Goal: Navigation & Orientation: Find specific page/section

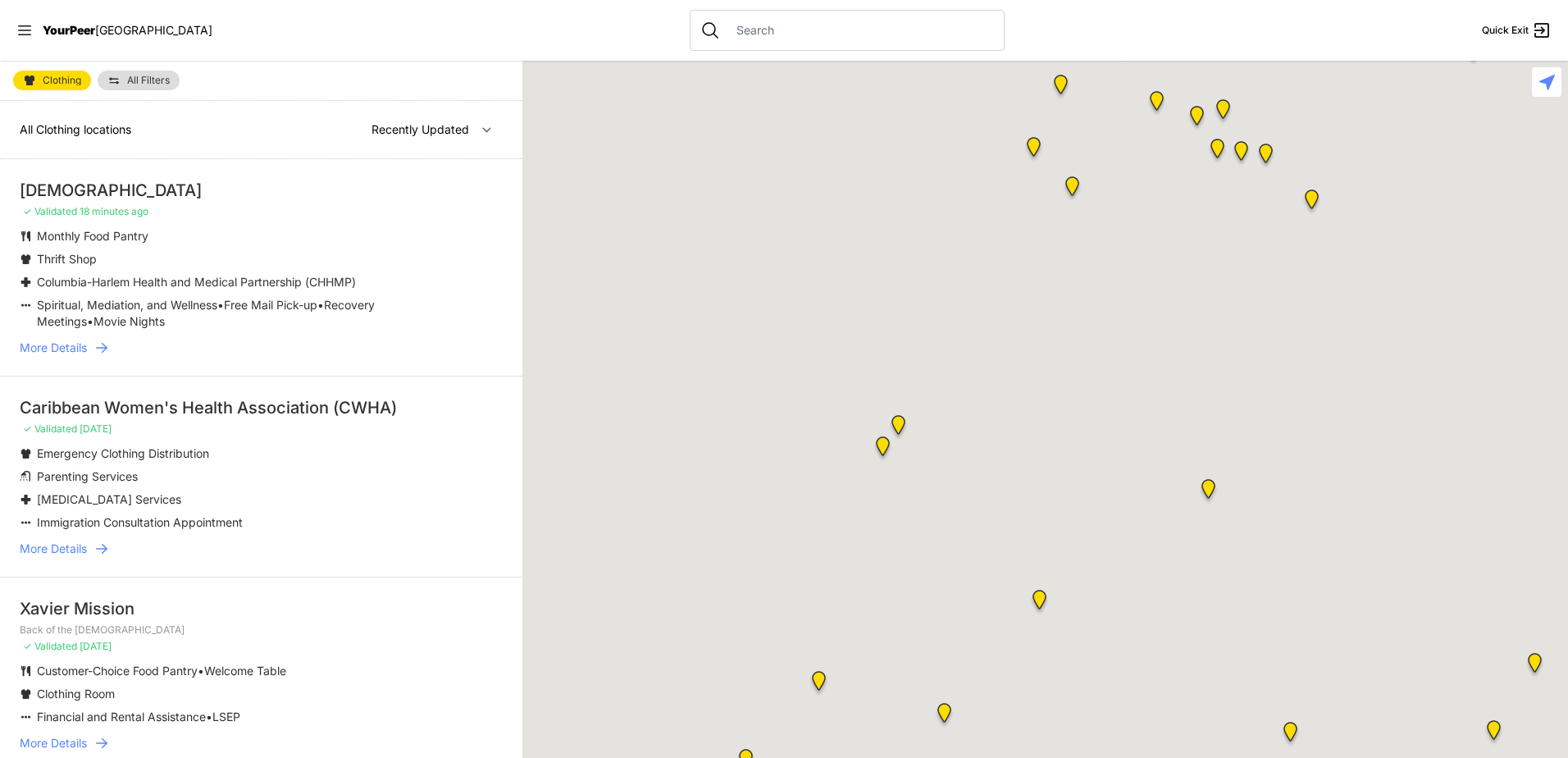
select select "recentlyUpdated"
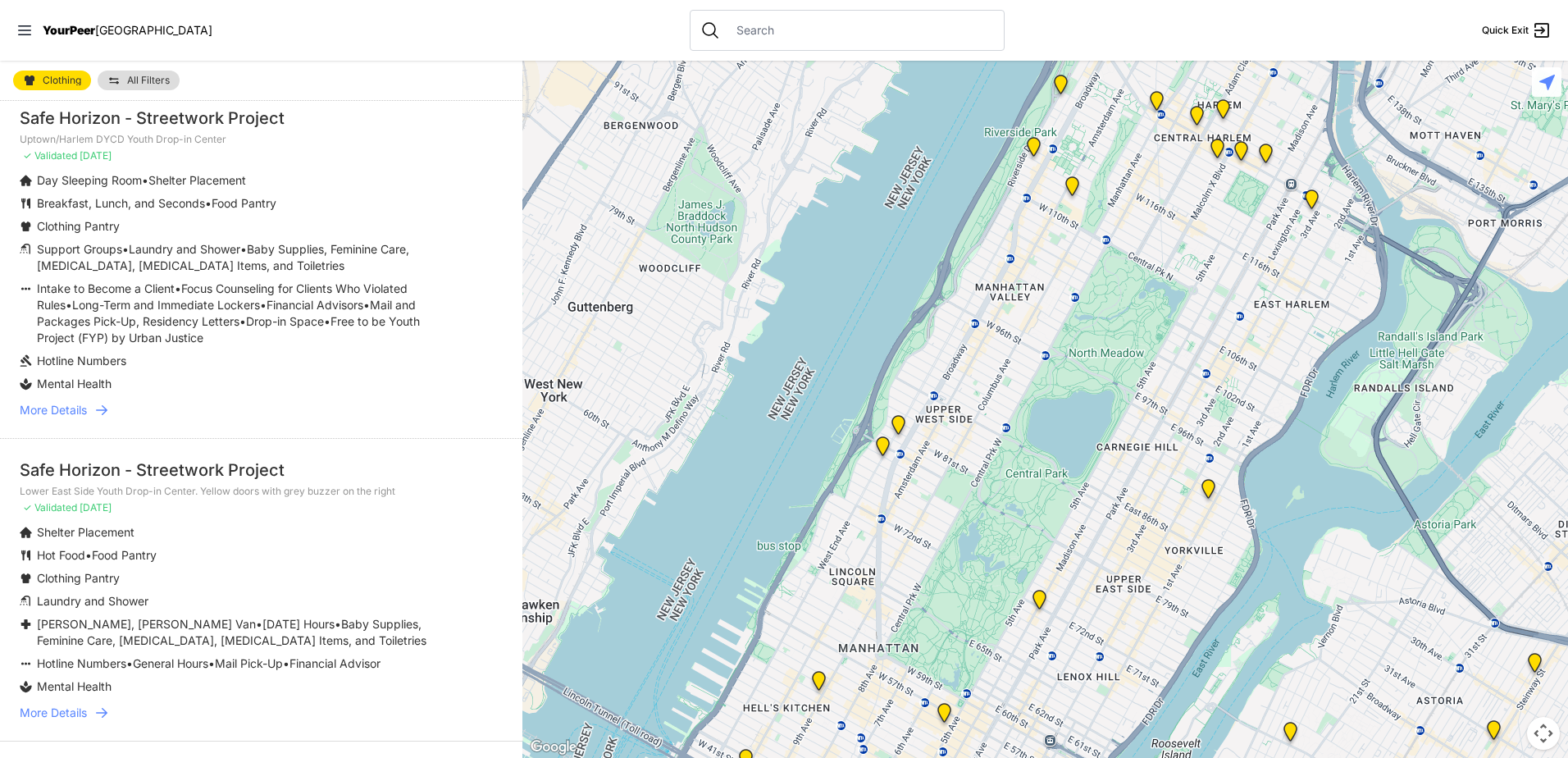
scroll to position [4071, 0]
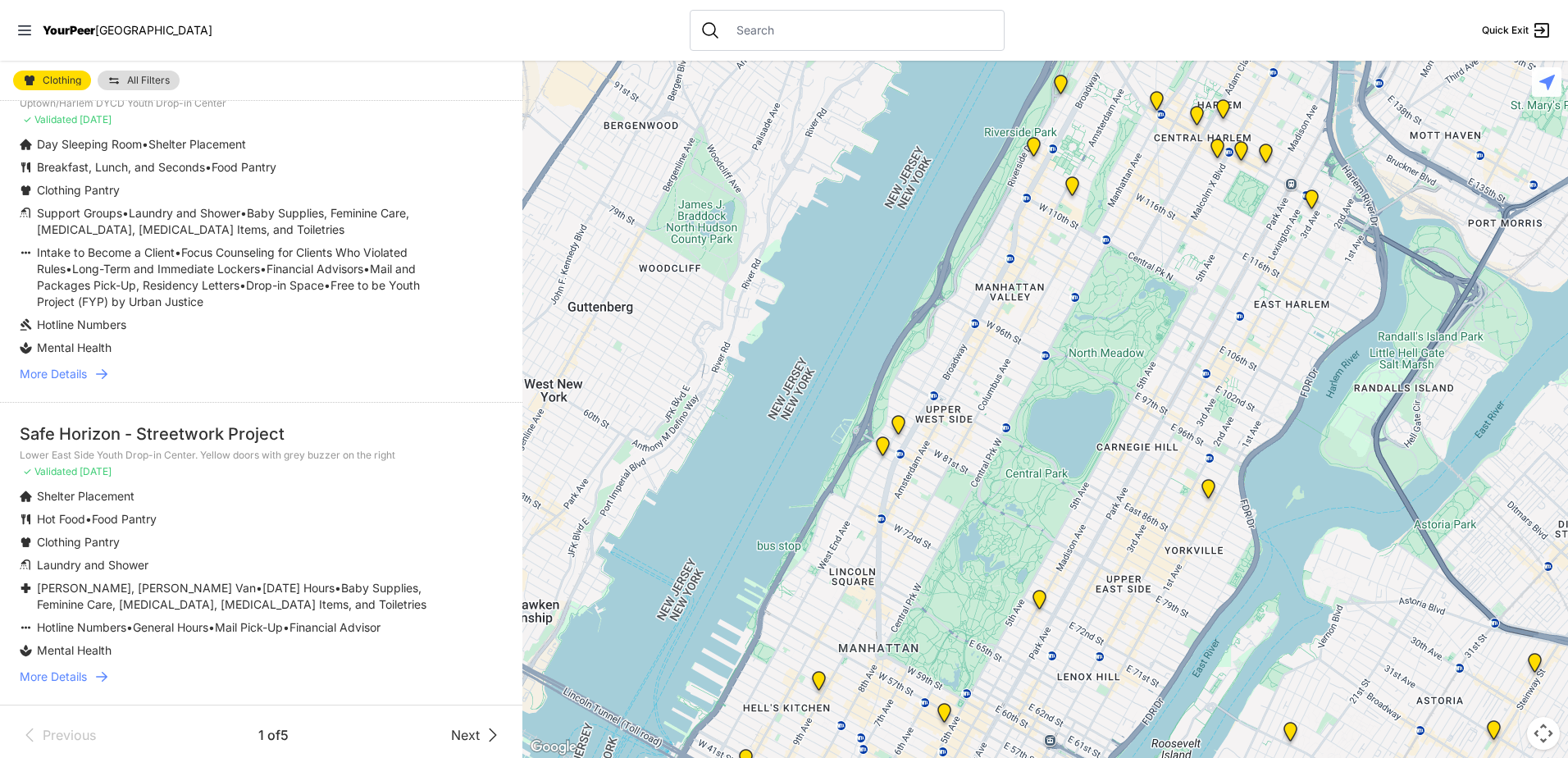
click at [451, 729] on span "Next" at bounding box center [465, 734] width 28 height 19
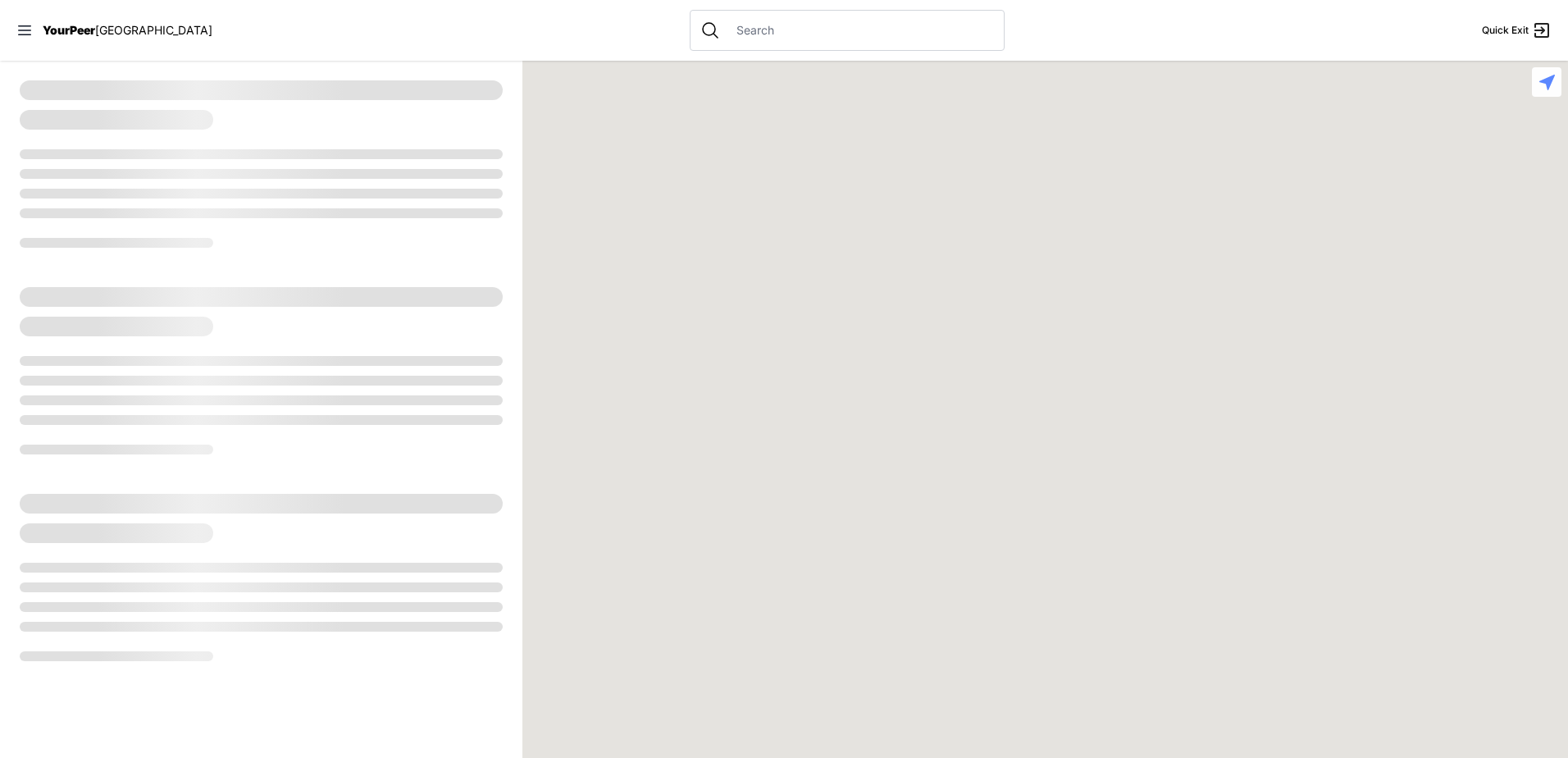
select select "recentlyUpdated"
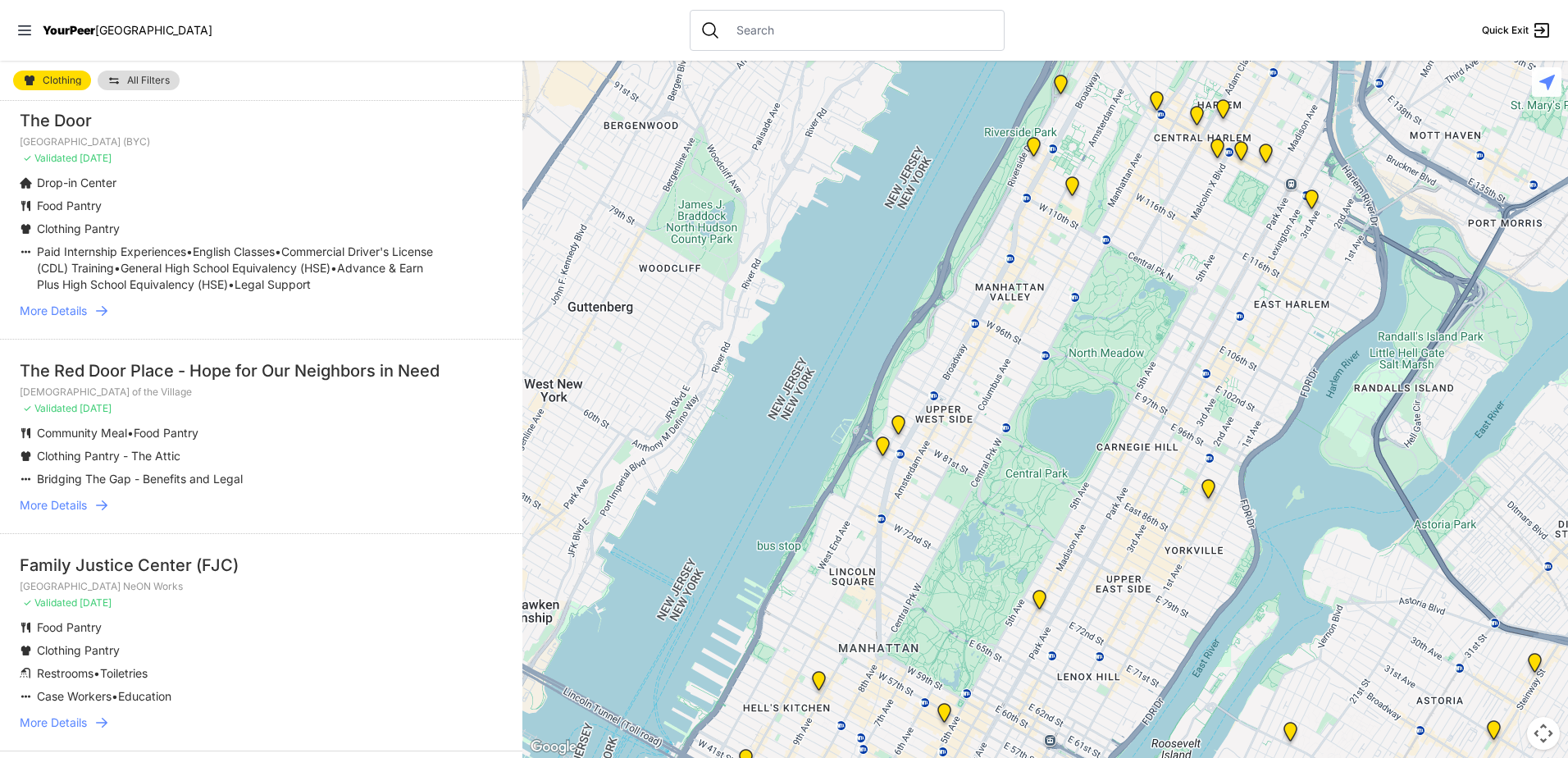
scroll to position [3730, 0]
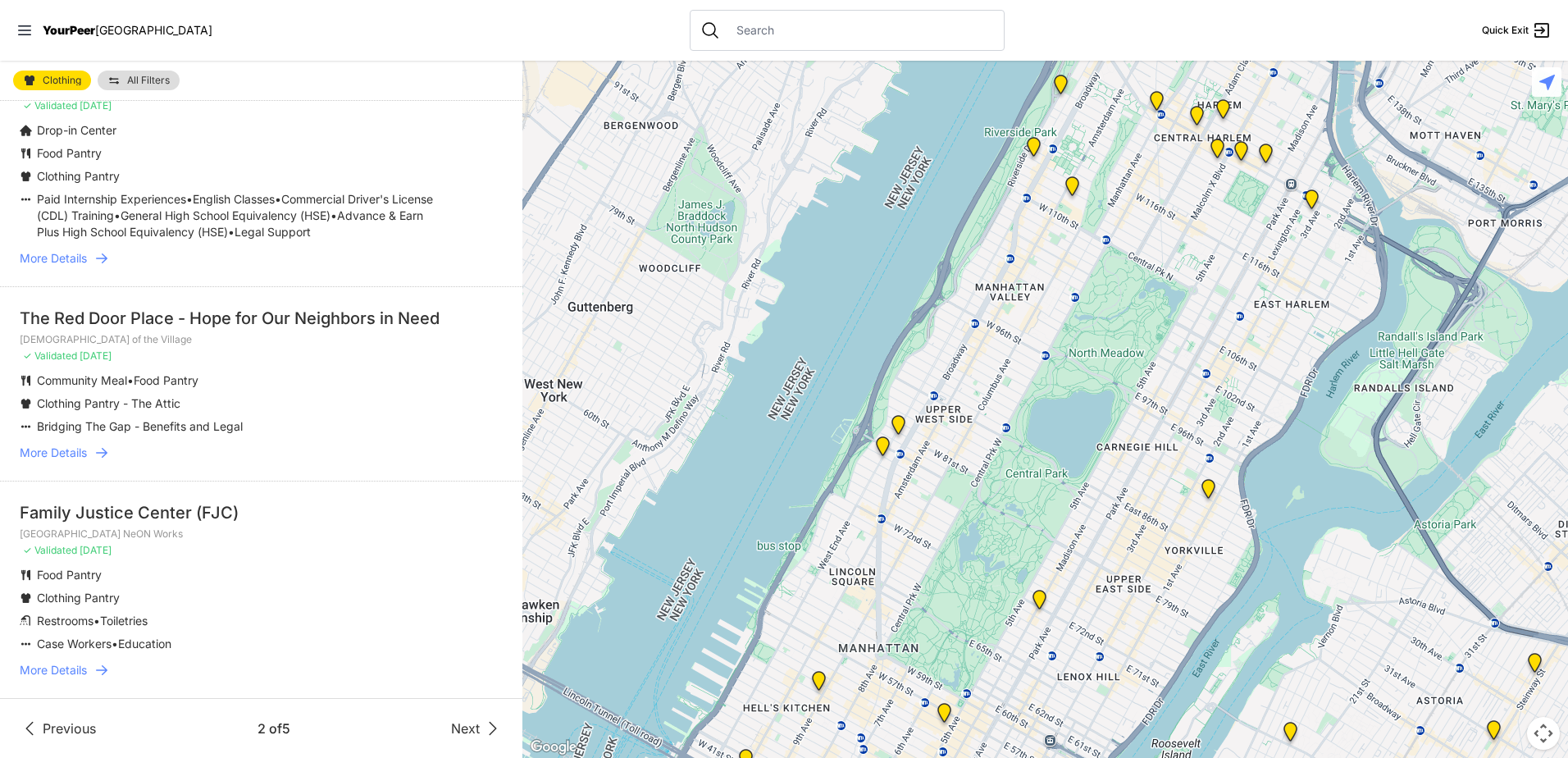
click at [458, 727] on span "Next" at bounding box center [465, 728] width 28 height 19
